Goal: Task Accomplishment & Management: Complete application form

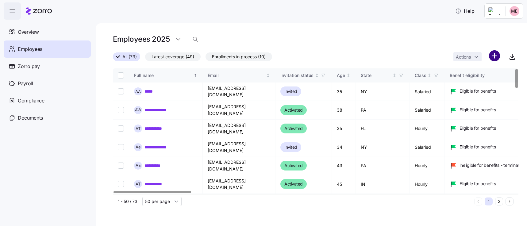
click at [497, 55] on html "**********" at bounding box center [263, 111] width 527 height 222
click at [465, 82] on span "Add a new employee" at bounding box center [474, 82] width 41 height 6
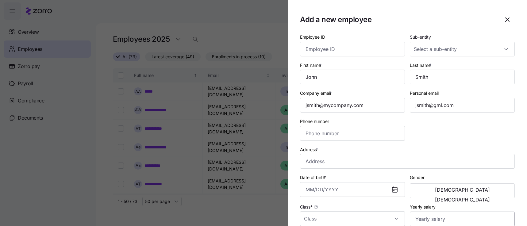
type input "[PHONE_NUMBER]"
type input "$656,665"
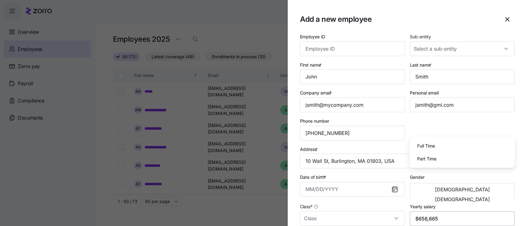
scroll to position [148, 0]
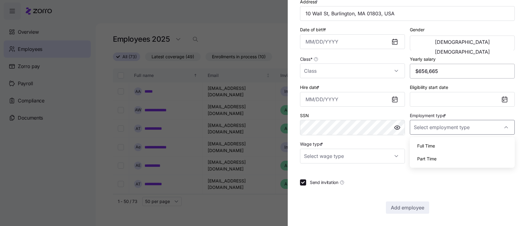
type input "Full Time"
type input "Salary"
checkbox input "false"
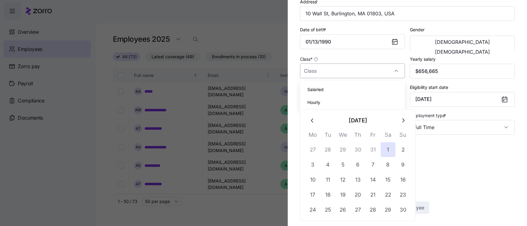
click at [319, 72] on input "Class *" at bounding box center [352, 70] width 105 height 15
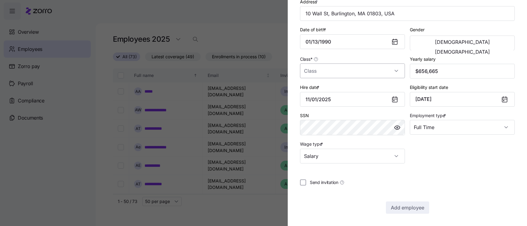
click at [319, 72] on input "Class *" at bounding box center [352, 70] width 105 height 15
click at [322, 83] on div "Salaried" at bounding box center [352, 89] width 100 height 13
type input "Salaried"
click at [424, 204] on button "Add employee" at bounding box center [407, 207] width 43 height 12
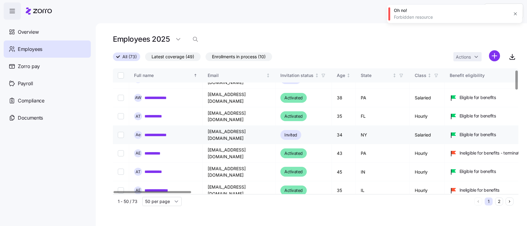
scroll to position [0, 0]
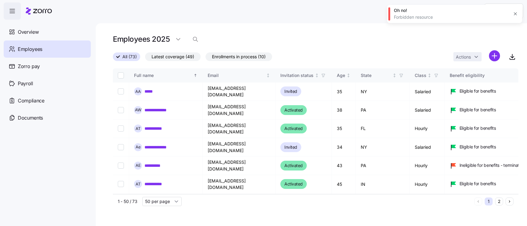
click at [516, 15] on icon "button" at bounding box center [515, 13] width 5 height 5
